Goal: Task Accomplishment & Management: Use online tool/utility

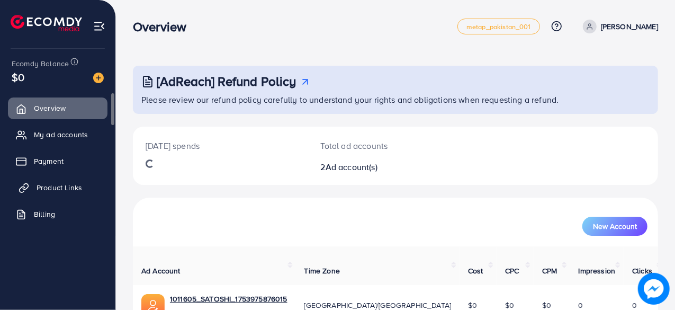
click at [43, 186] on span "Product Links" at bounding box center [60, 187] width 46 height 11
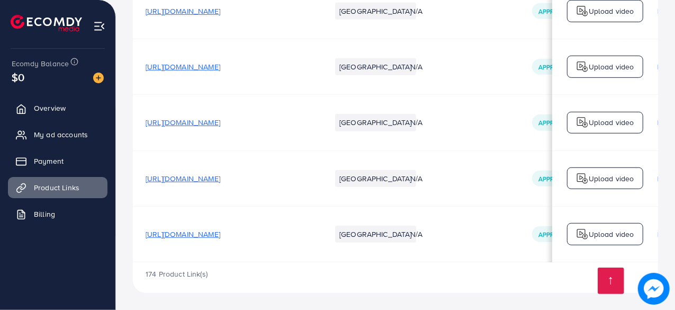
click at [220, 16] on span "[URL][DOMAIN_NAME]" at bounding box center [183, 11] width 75 height 11
click at [613, 271] on link at bounding box center [610, 280] width 26 height 26
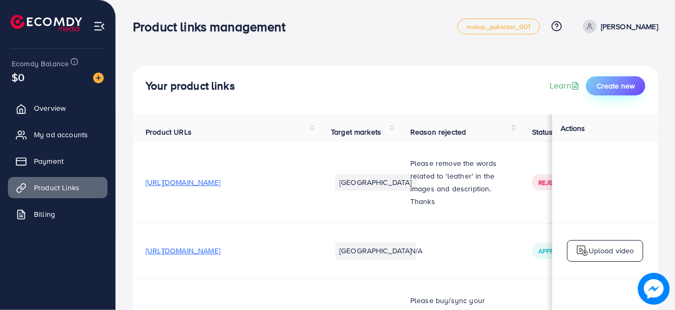
click at [621, 86] on span "Create new" at bounding box center [615, 85] width 38 height 11
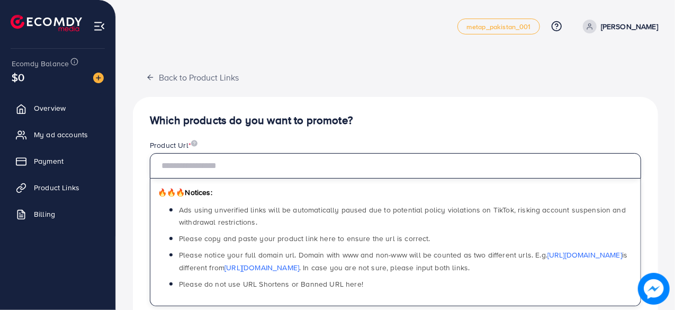
click at [294, 162] on input "text" at bounding box center [395, 165] width 491 height 25
paste input "**********"
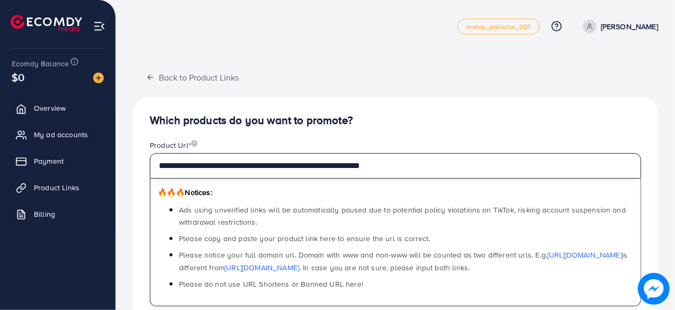
type input "**********"
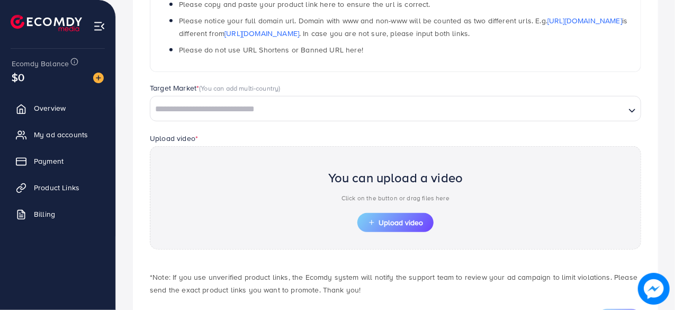
scroll to position [235, 0]
click at [295, 104] on input "Search for option" at bounding box center [387, 108] width 473 height 16
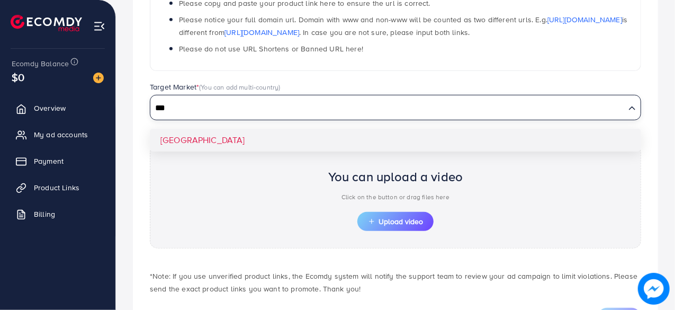
type input "***"
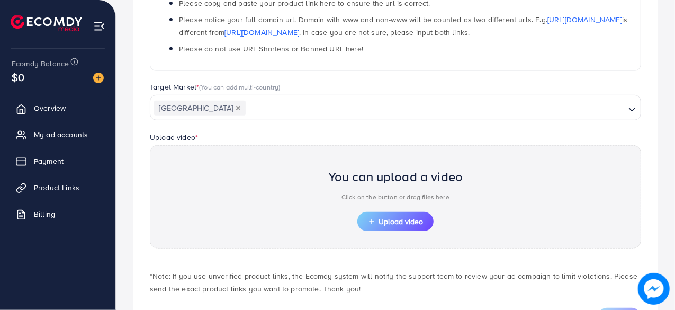
scroll to position [284, 0]
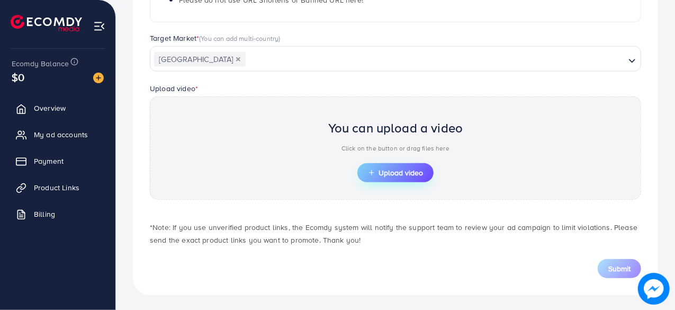
click at [406, 170] on span "Upload video" at bounding box center [395, 172] width 55 height 7
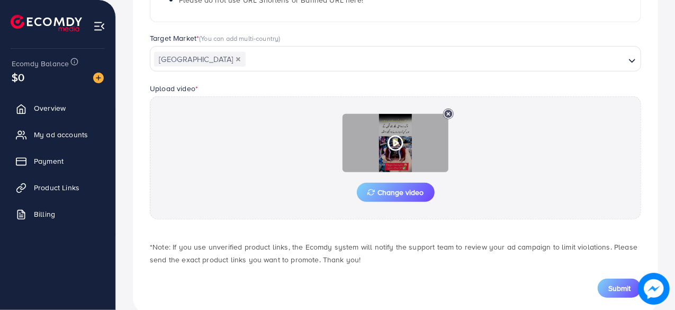
click at [394, 140] on polygon at bounding box center [396, 143] width 4 height 6
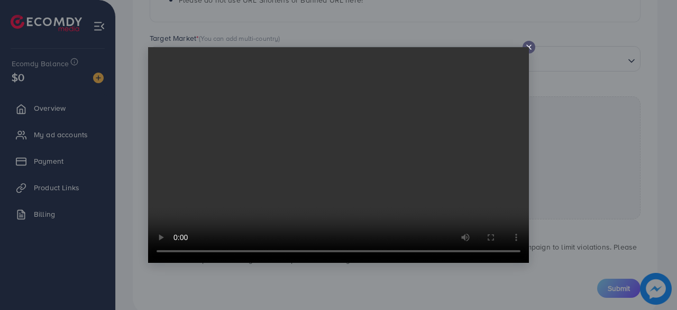
click at [526, 49] on video at bounding box center [338, 154] width 381 height 215
click at [530, 47] on icon at bounding box center [529, 47] width 8 height 8
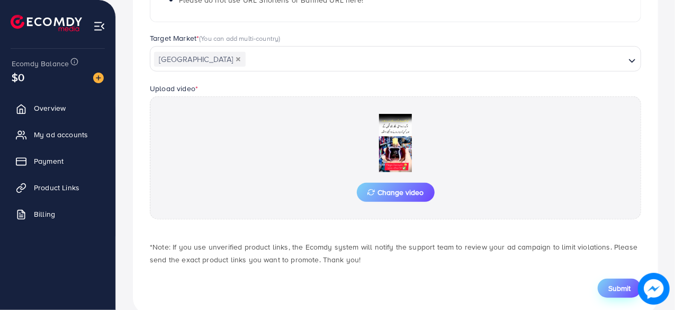
click at [618, 284] on span "Submit" at bounding box center [619, 288] width 22 height 11
